Goal: Information Seeking & Learning: Learn about a topic

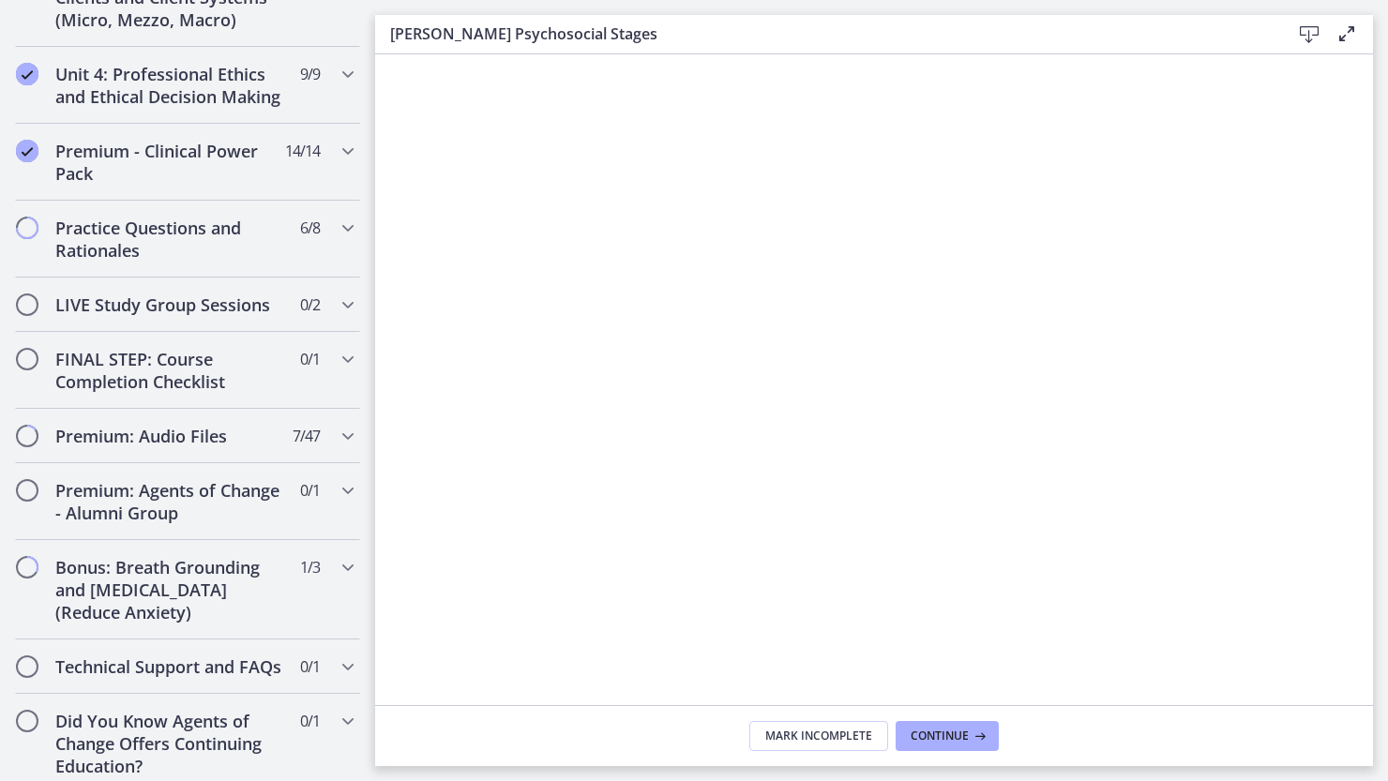
scroll to position [1750, 0]
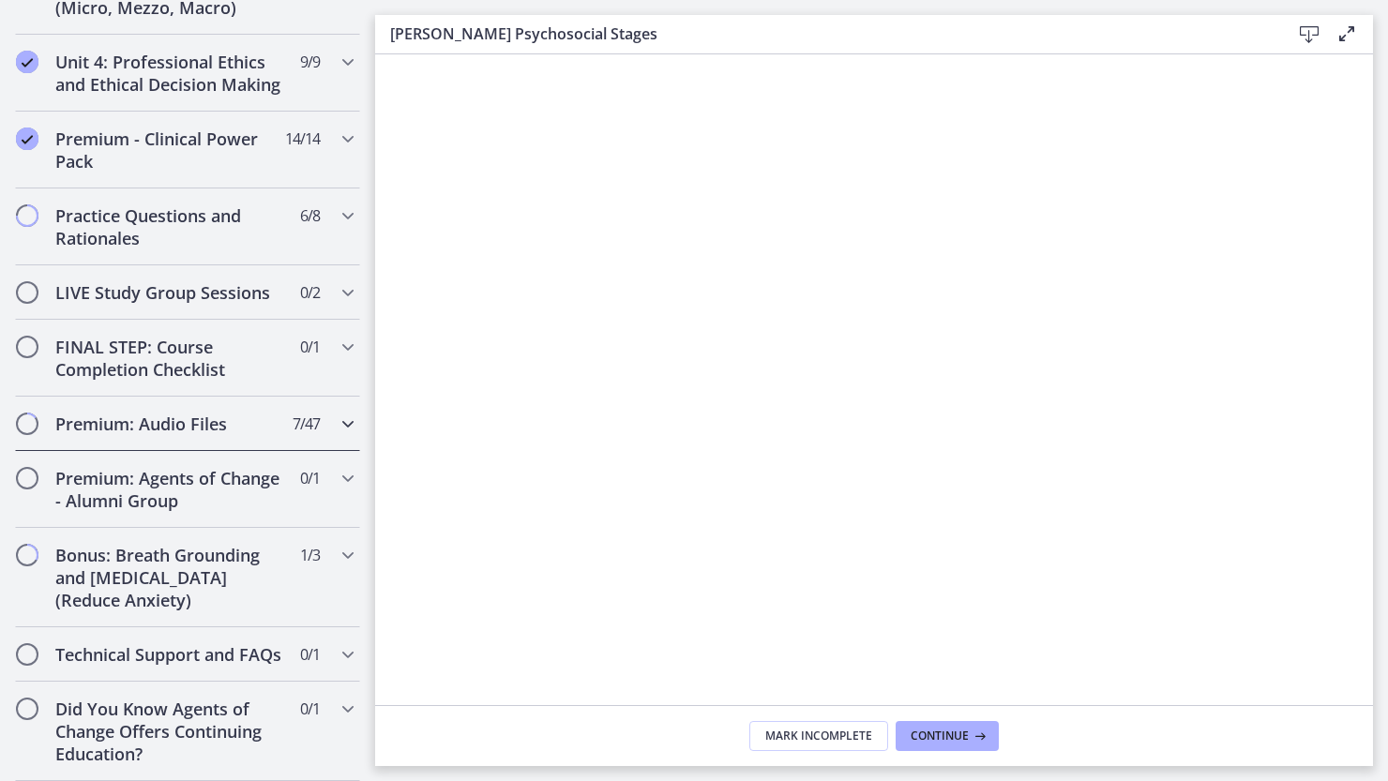
click at [117, 413] on h2 "Premium: Audio Files" at bounding box center [169, 424] width 229 height 23
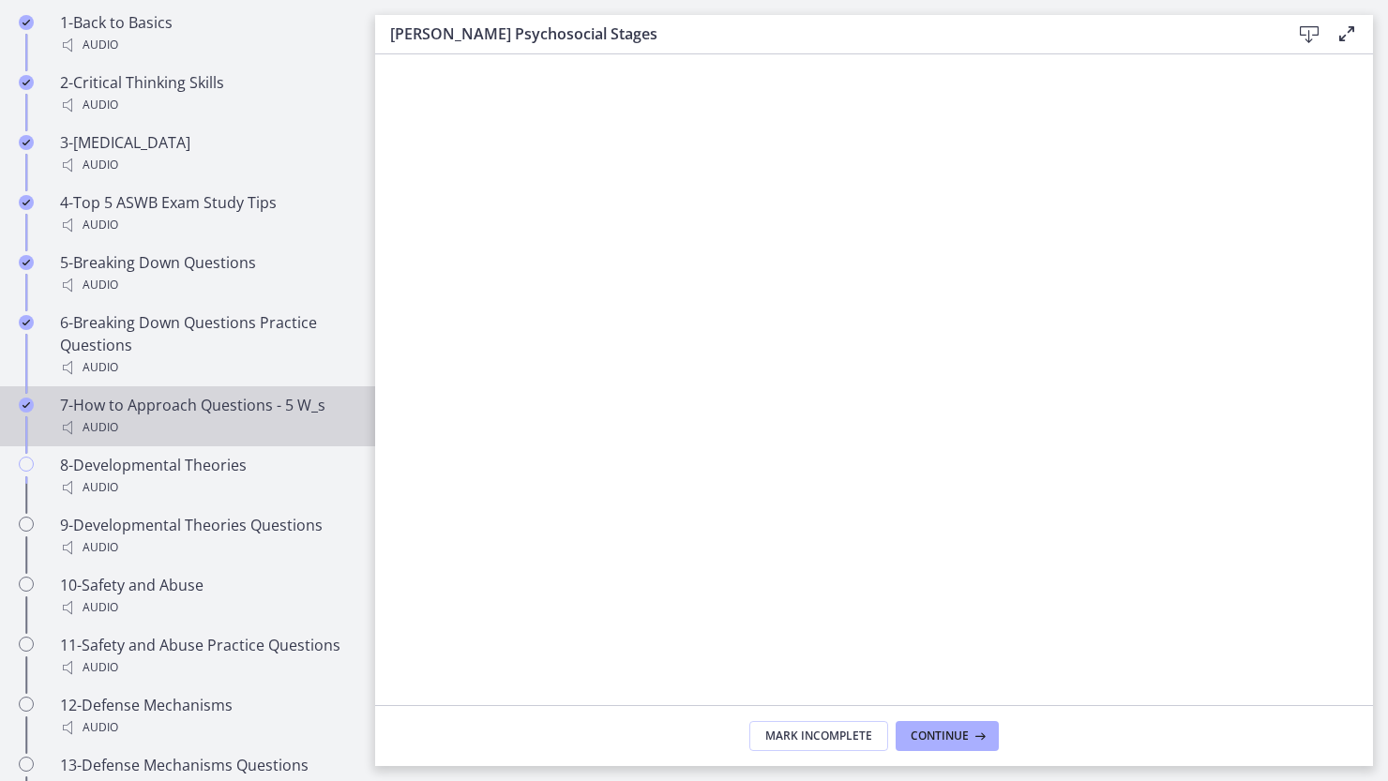
scroll to position [1311, 0]
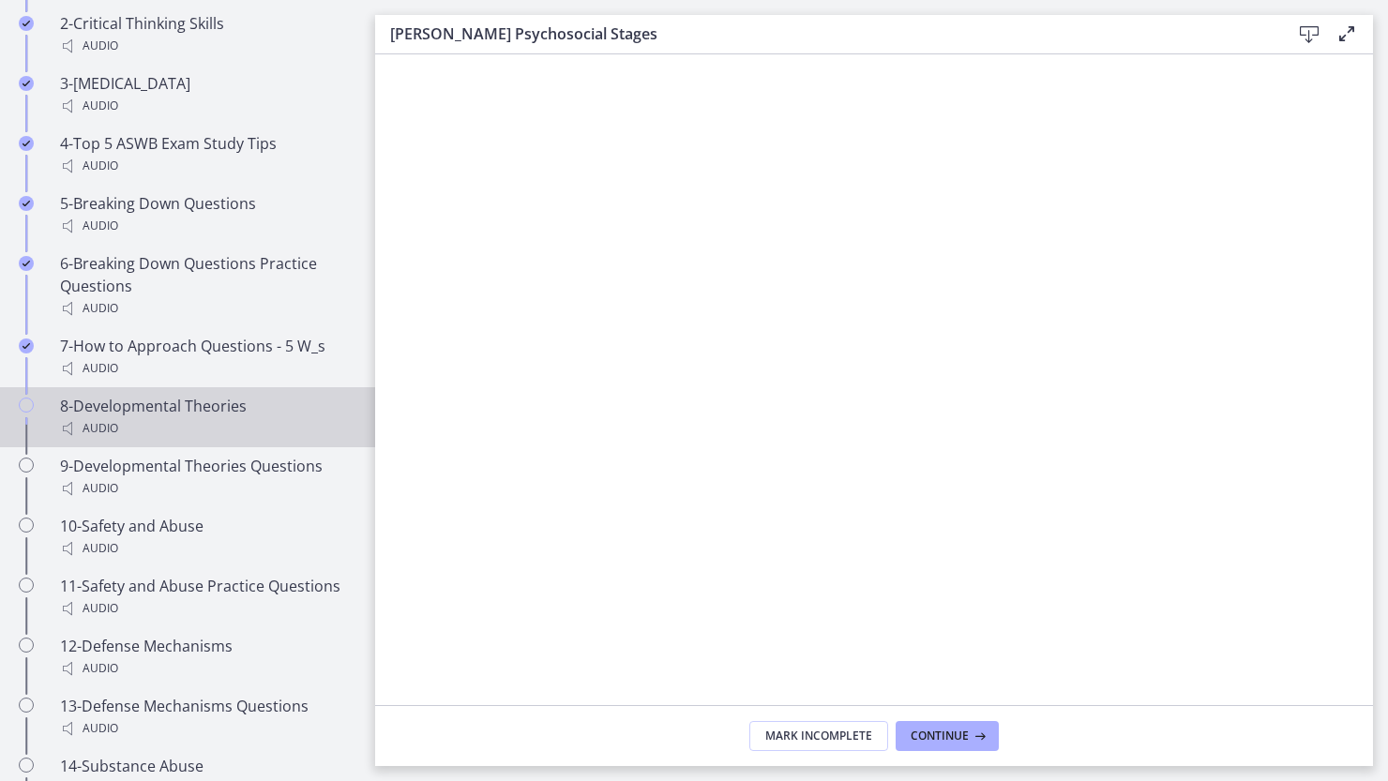
click at [157, 436] on div "8-Developmental Theories Audio" at bounding box center [206, 417] width 293 height 45
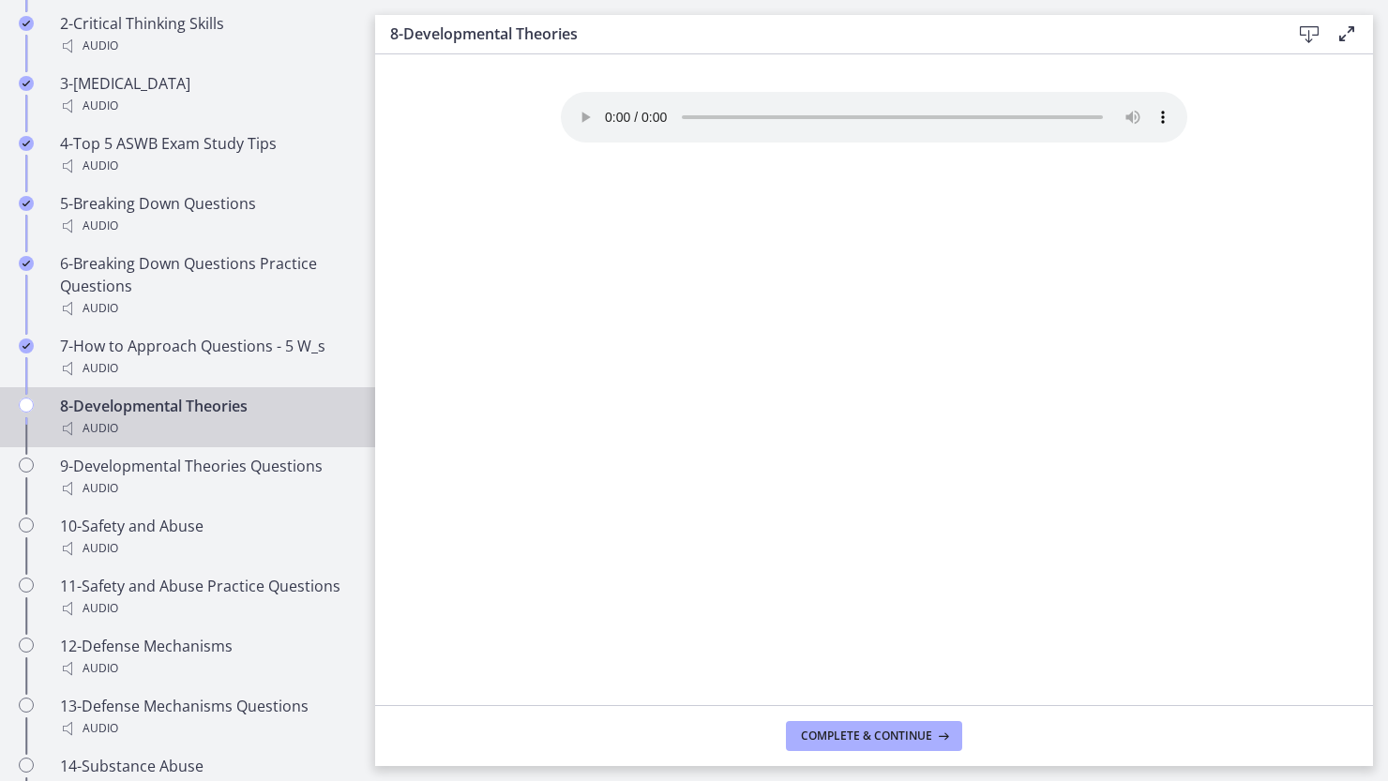
click at [655, 245] on div "Your browser doesn't support the audio element. Download it here" at bounding box center [874, 398] width 656 height 613
click at [834, 735] on span "Complete & continue" at bounding box center [866, 736] width 131 height 15
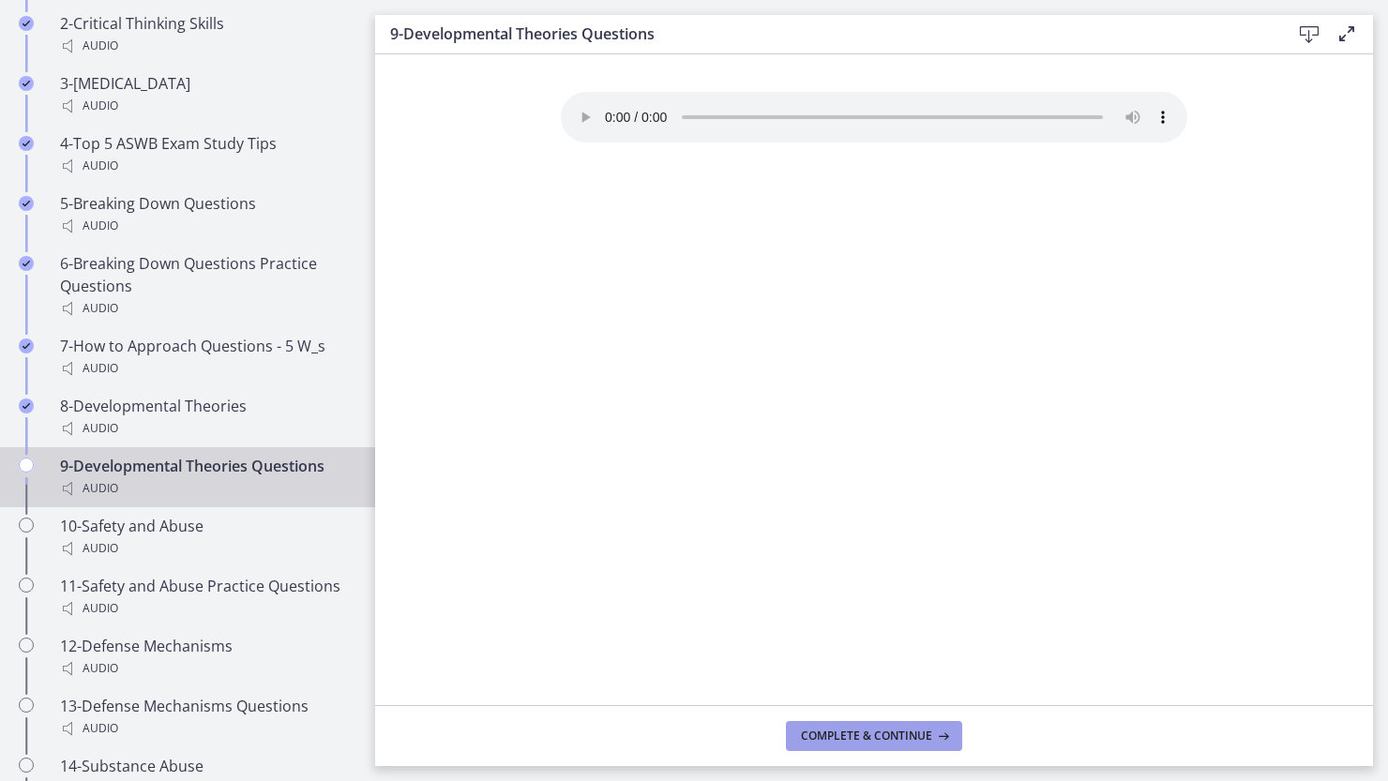
click at [834, 735] on span "Complete & continue" at bounding box center [866, 736] width 131 height 15
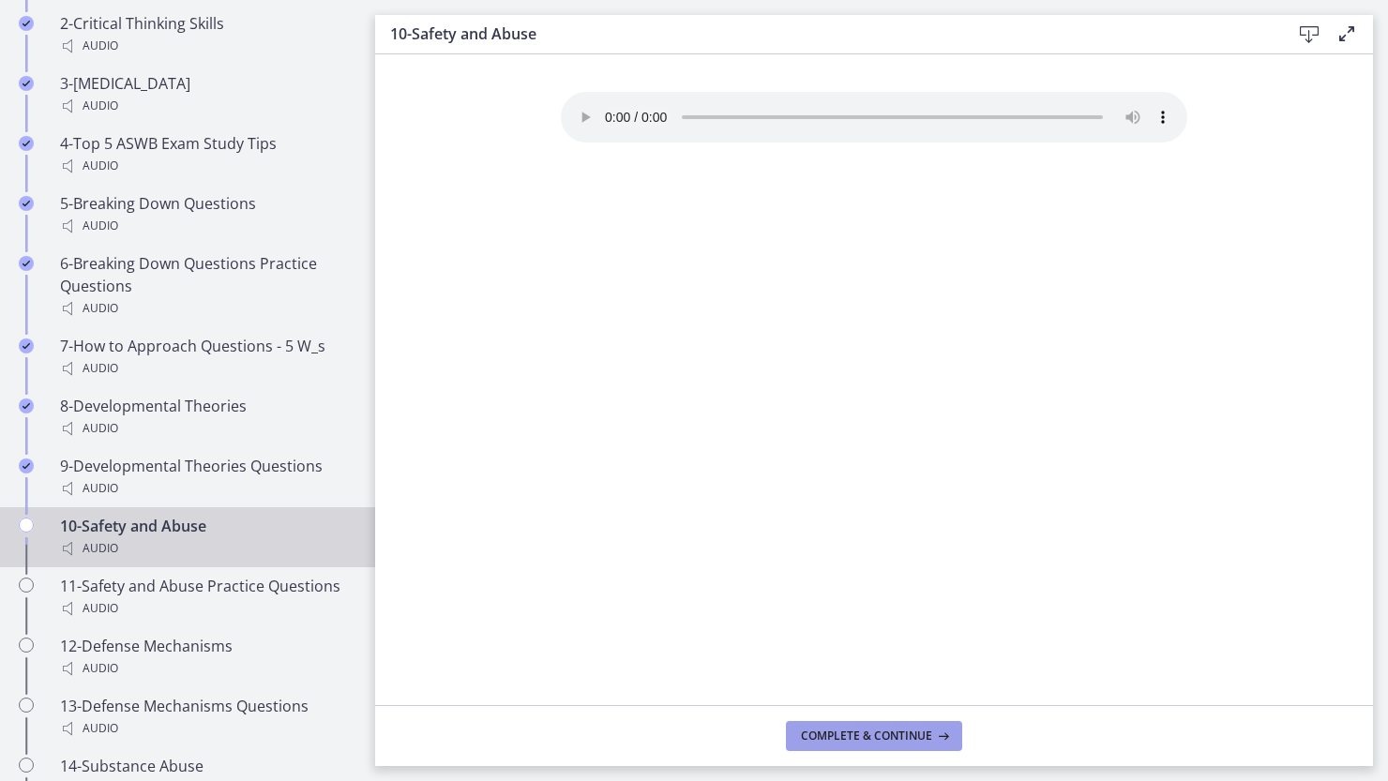
click at [848, 732] on span "Complete & continue" at bounding box center [866, 736] width 131 height 15
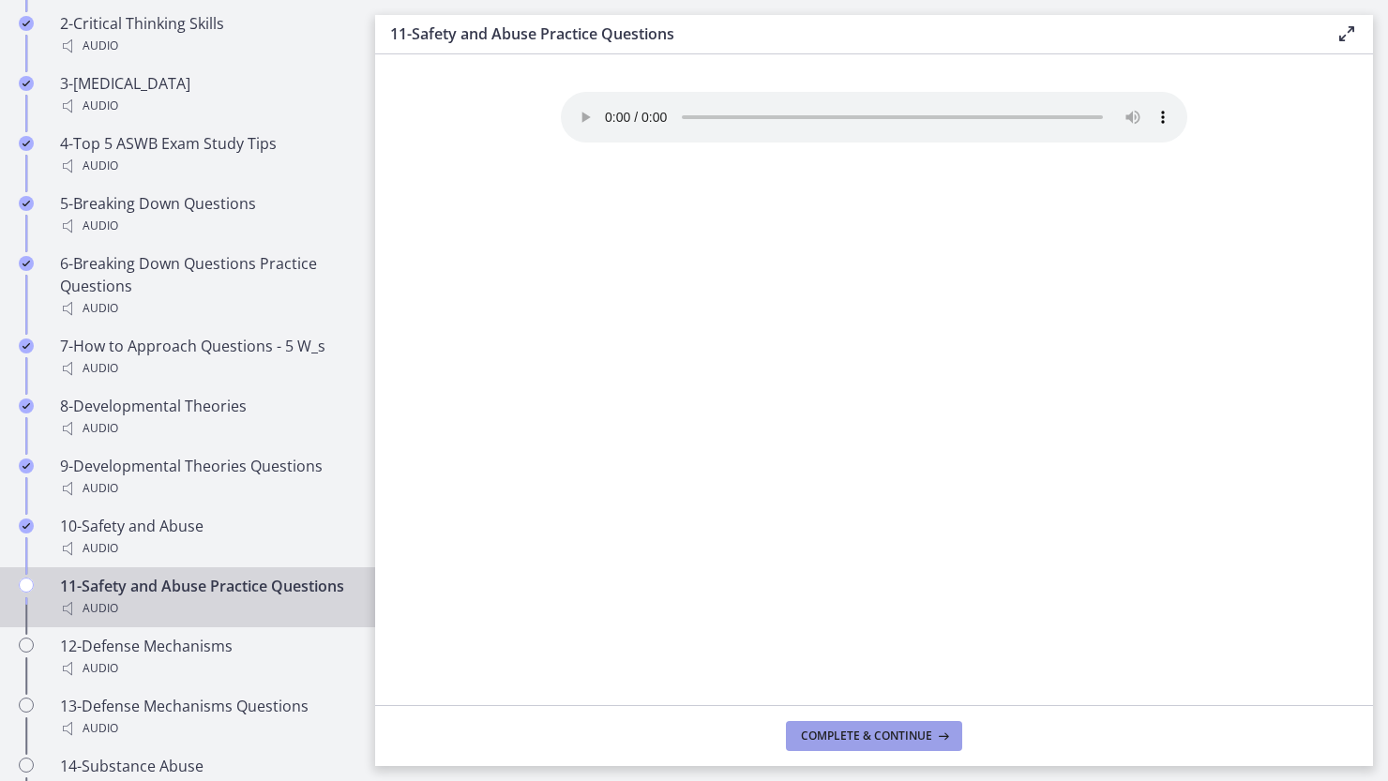
click at [847, 733] on span "Complete & continue" at bounding box center [866, 736] width 131 height 15
